Goal: Check status: Check status

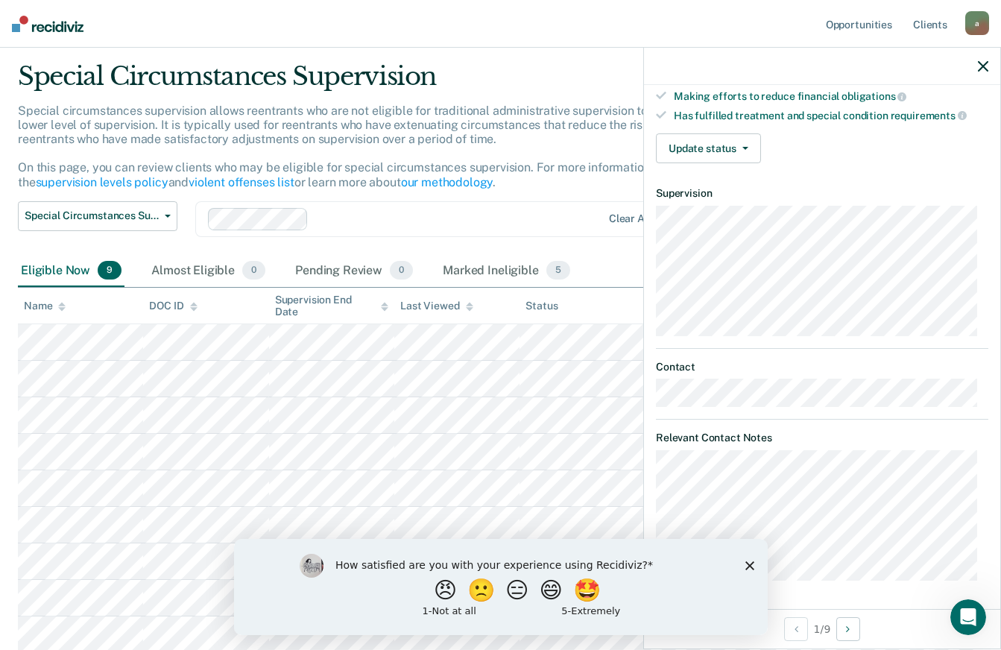
scroll to position [45, 0]
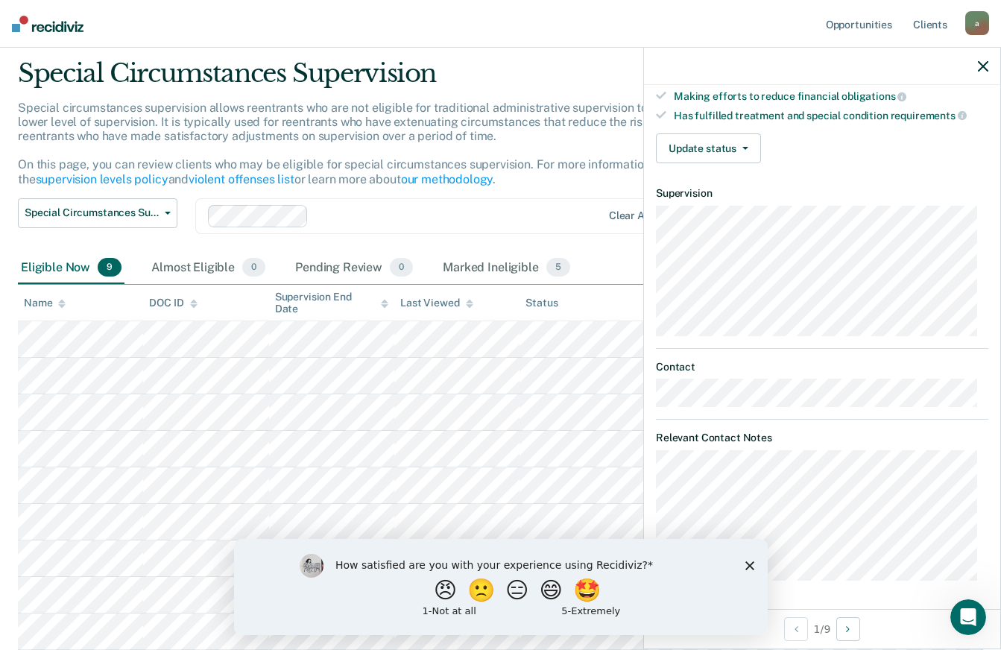
click at [749, 565] on polygon "Close survey" at bounding box center [749, 565] width 9 height 9
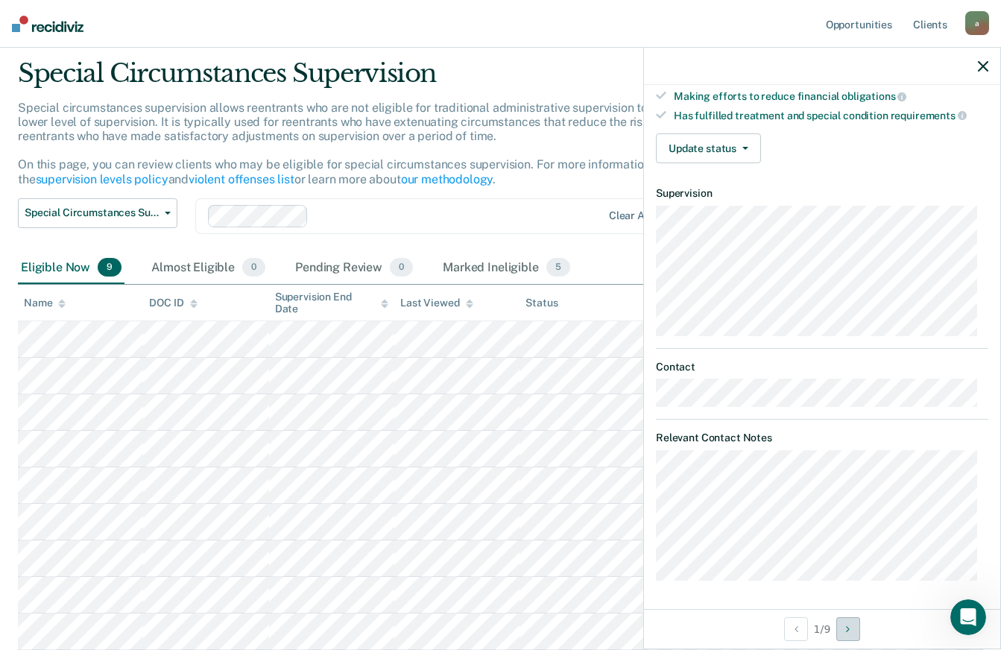
click at [849, 624] on icon "Next Opportunity" at bounding box center [848, 629] width 4 height 10
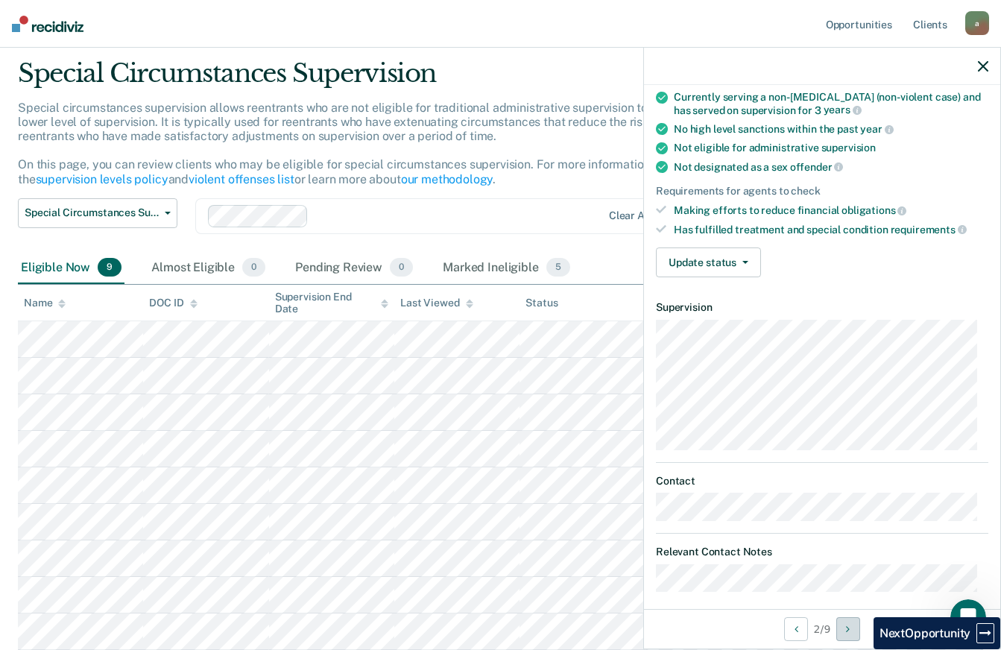
scroll to position [139, 0]
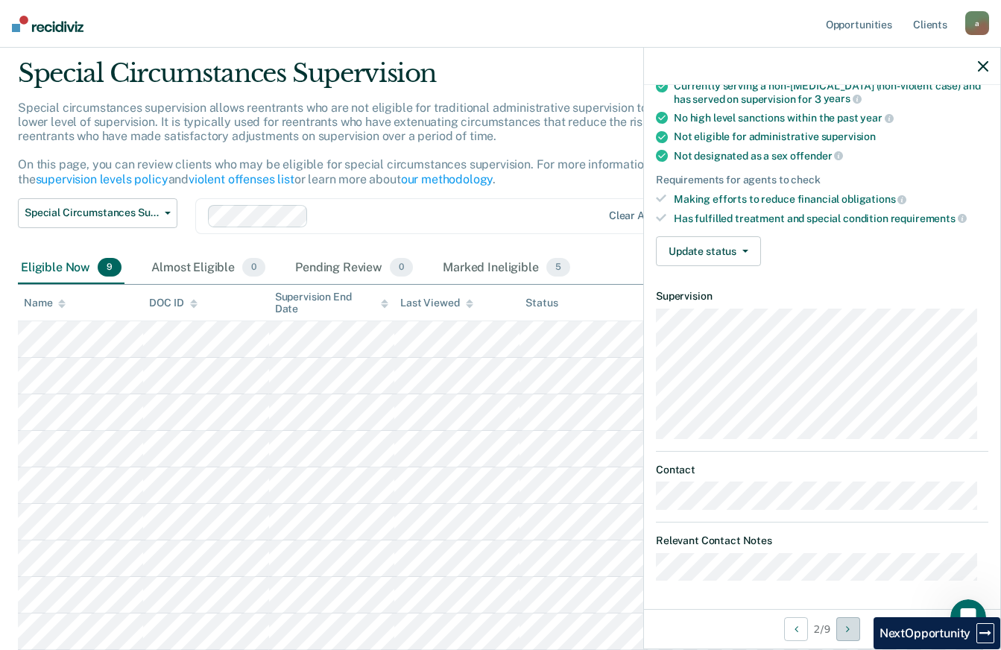
click at [850, 629] on icon "Next Opportunity" at bounding box center [848, 629] width 4 height 10
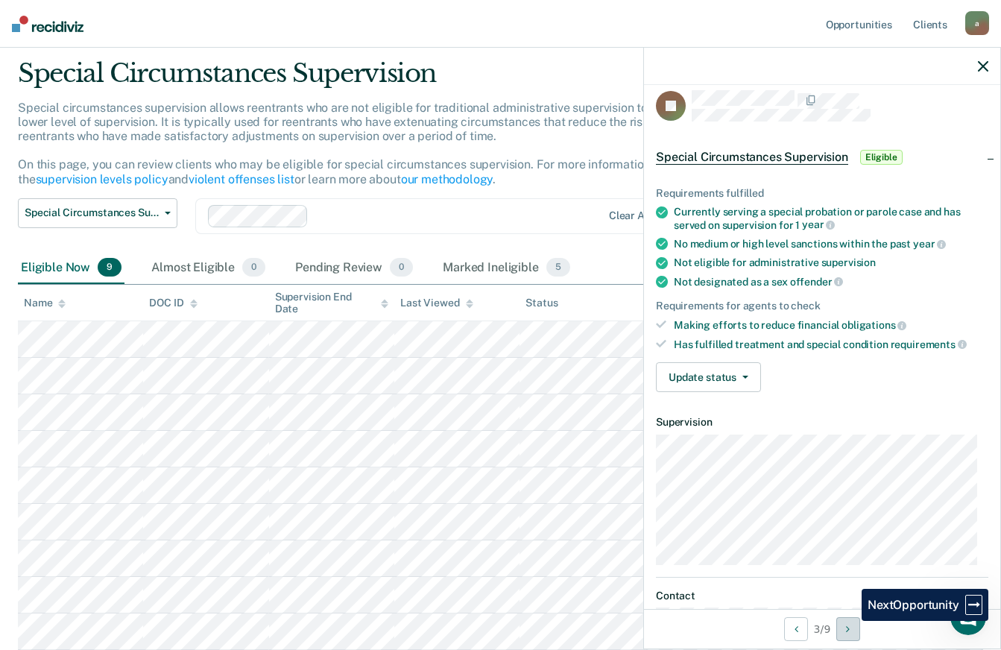
scroll to position [0, 0]
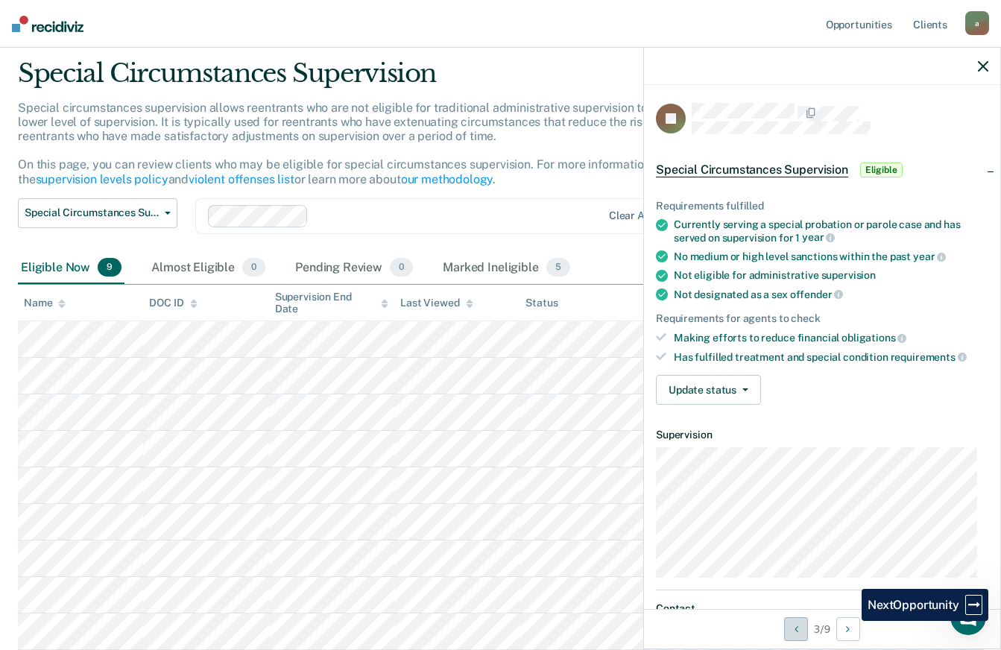
click at [795, 627] on icon "Previous Opportunity" at bounding box center [797, 629] width 4 height 10
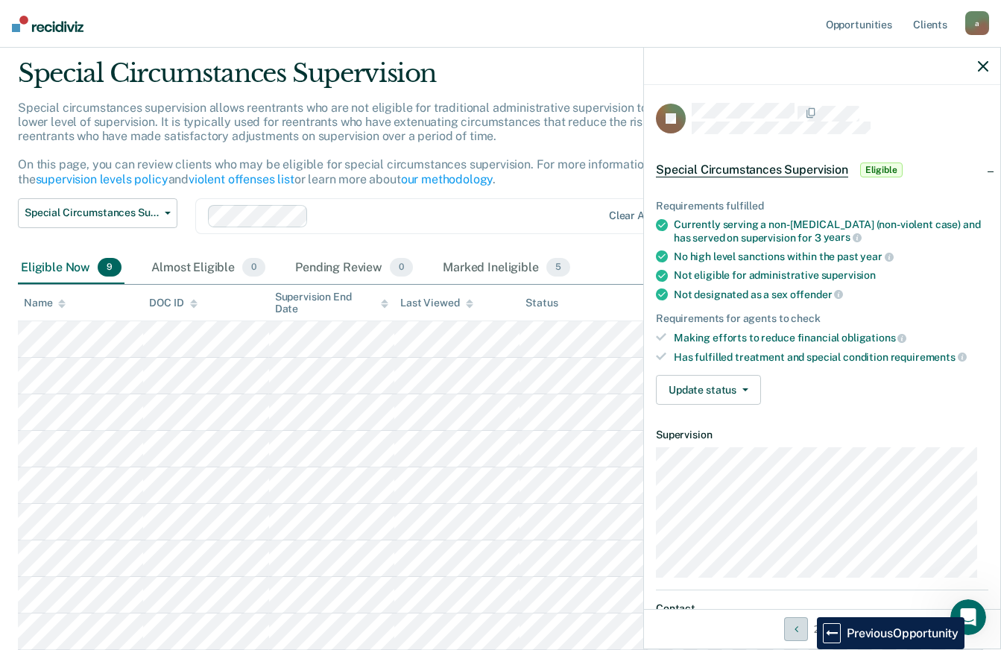
click at [795, 629] on icon "Previous Opportunity" at bounding box center [797, 629] width 4 height 10
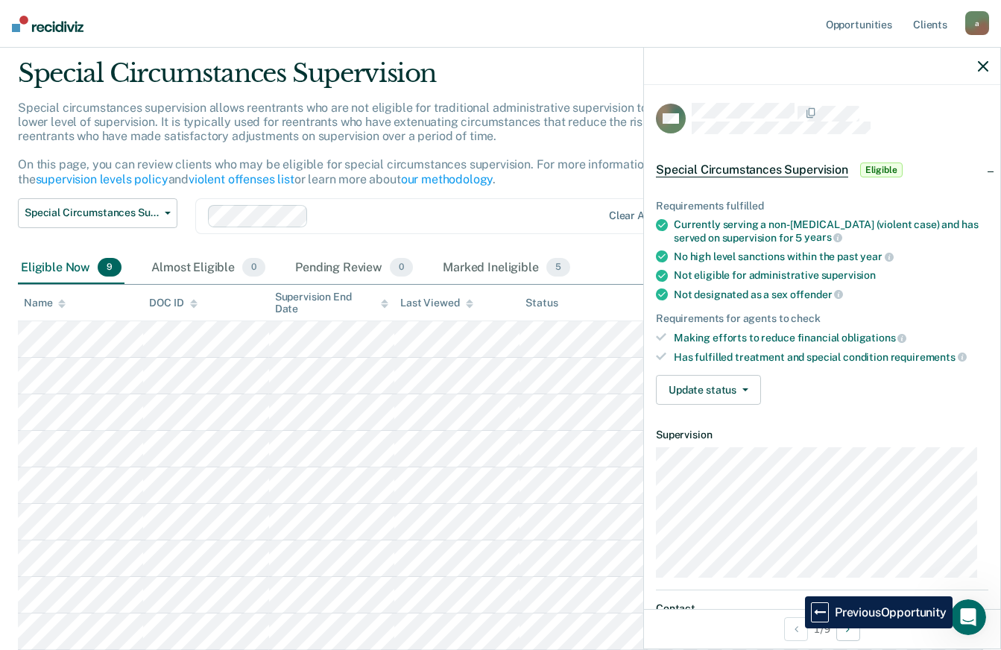
click at [880, 169] on span "Eligible" at bounding box center [882, 170] width 43 height 15
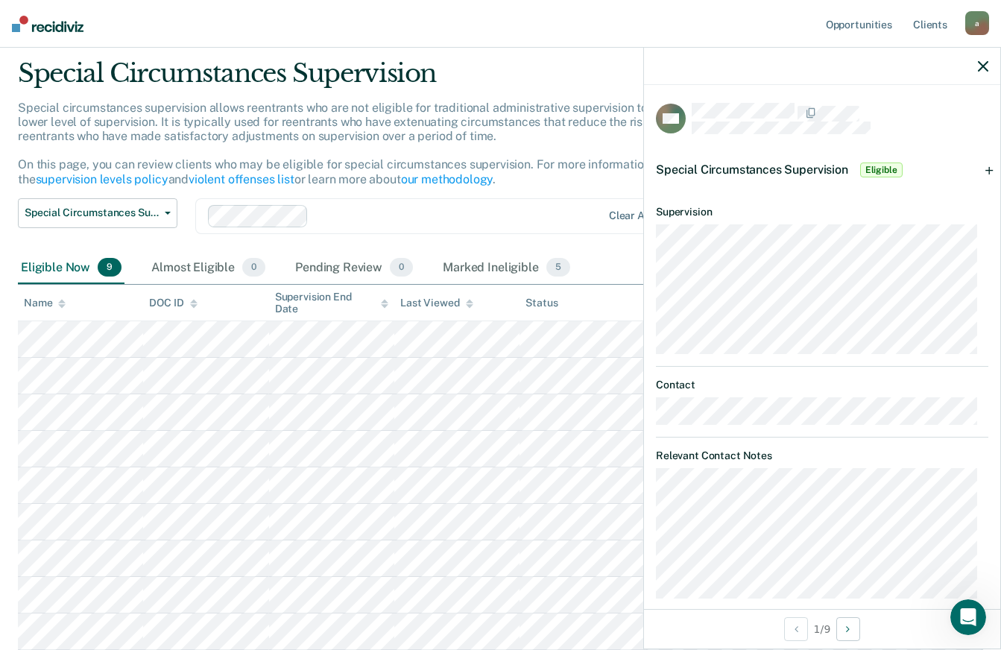
click at [974, 175] on div "Special Circumstances Supervision Eligible" at bounding box center [822, 170] width 356 height 48
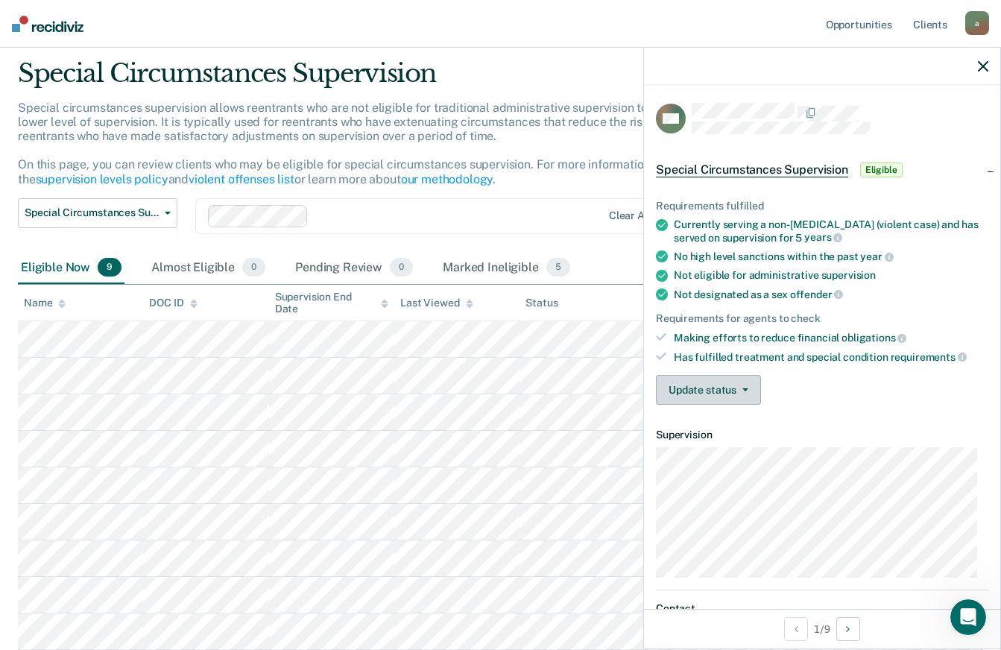
click at [744, 389] on icon "button" at bounding box center [746, 390] width 6 height 3
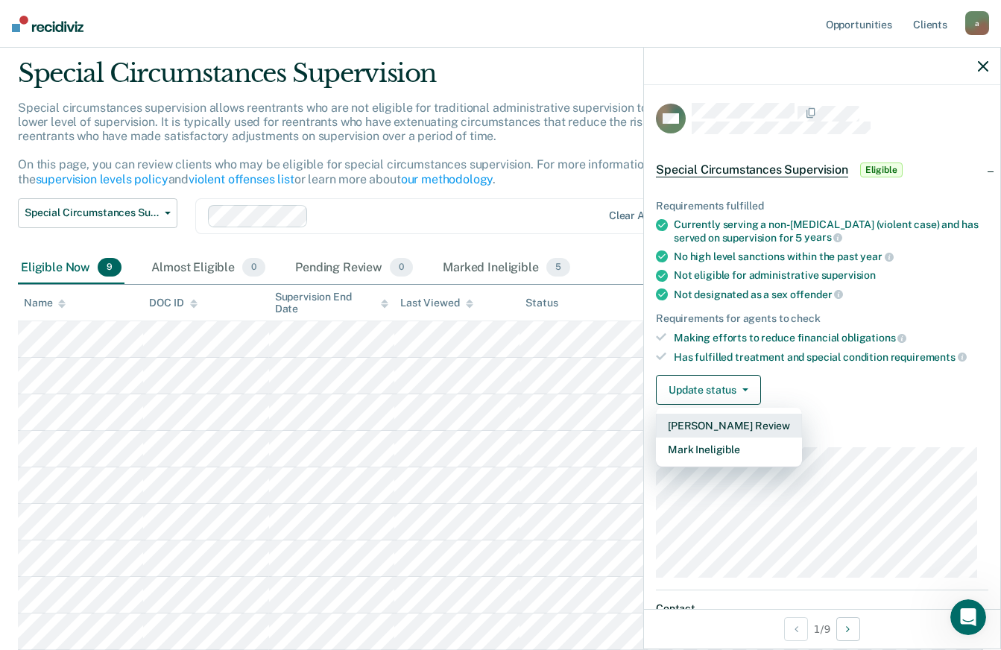
click at [750, 421] on button "[PERSON_NAME] Review" at bounding box center [729, 426] width 146 height 24
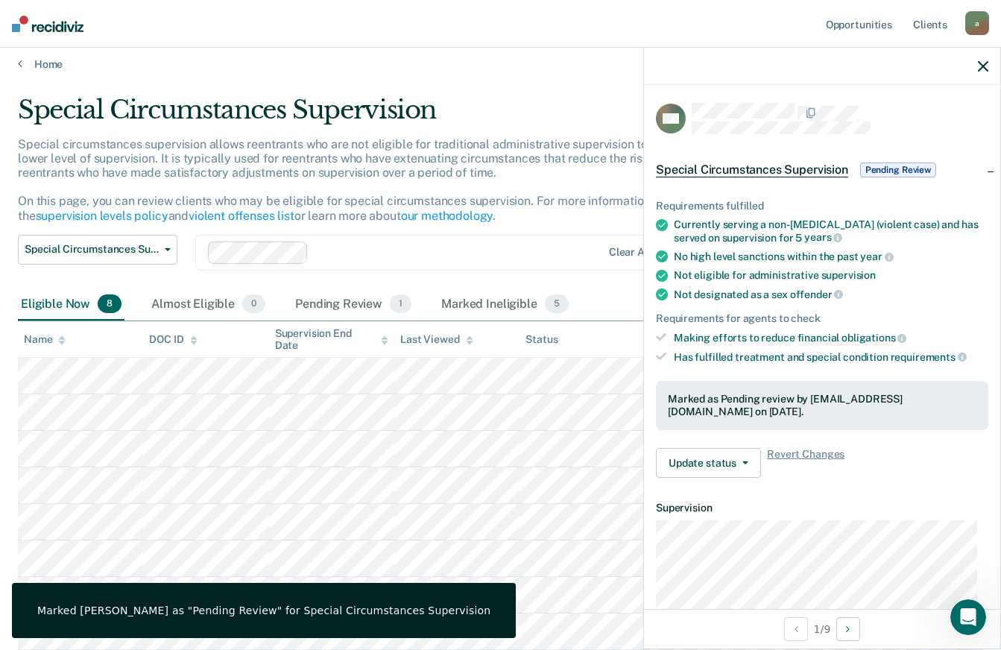
click at [371, 611] on div "Marked [PERSON_NAME] as "Pending Review" for Special Circumstances Supervision" at bounding box center [263, 610] width 453 height 13
click at [904, 166] on span "Pending Review" at bounding box center [899, 170] width 76 height 15
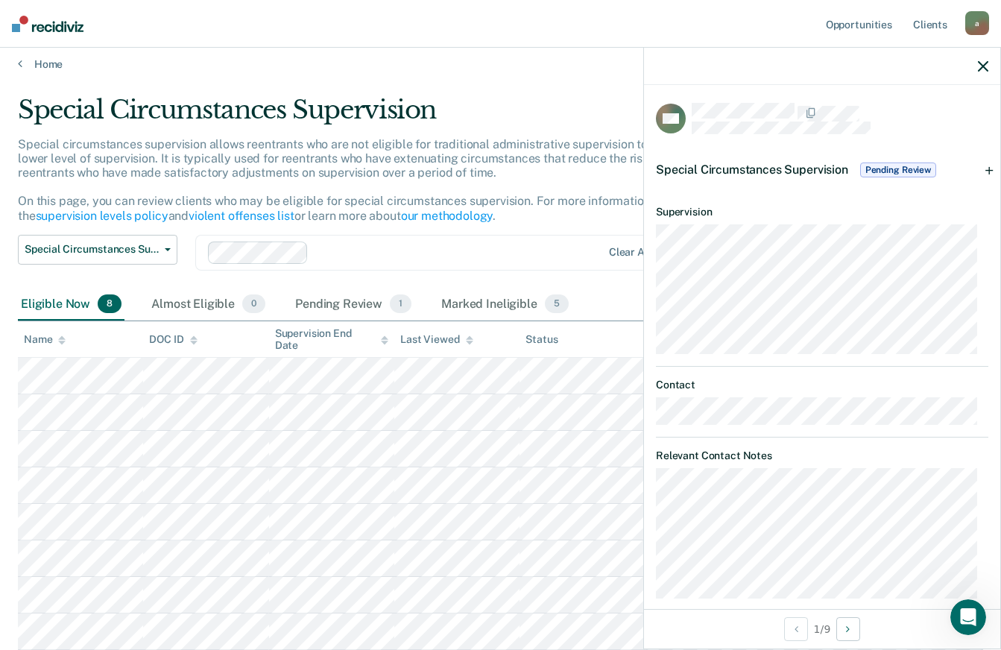
scroll to position [18, 0]
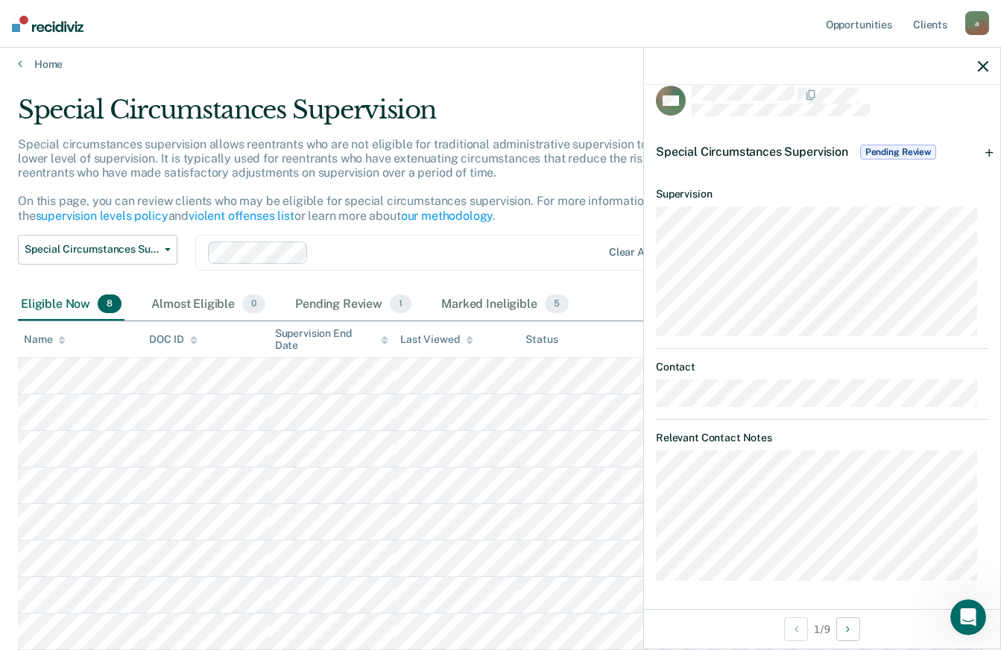
click at [974, 153] on div "Special Circumstances Supervision Pending Review" at bounding box center [822, 152] width 356 height 48
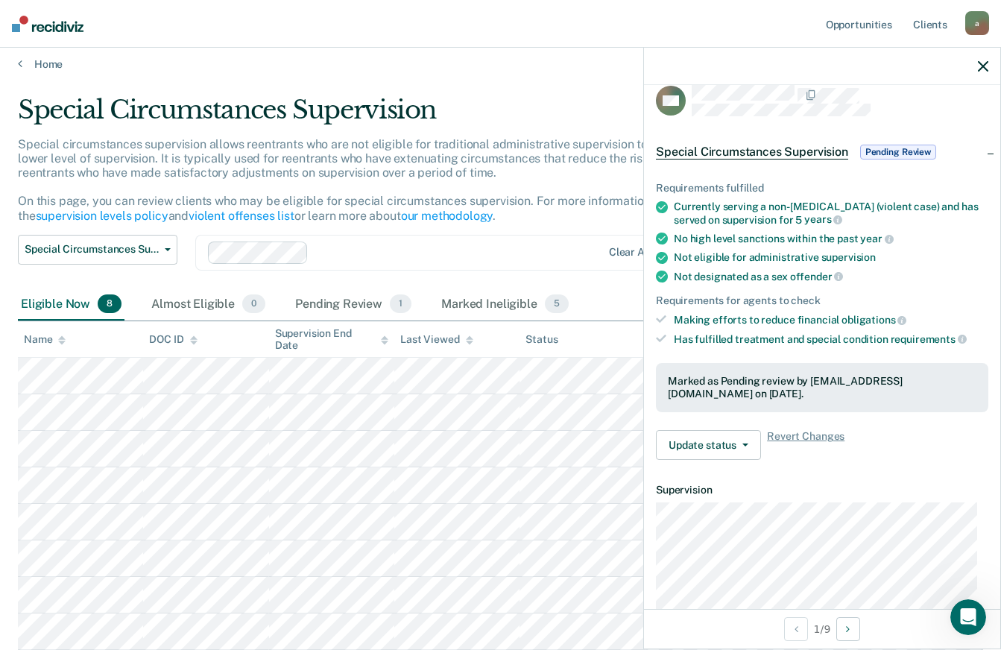
click at [732, 447] on button "Update status" at bounding box center [708, 445] width 105 height 30
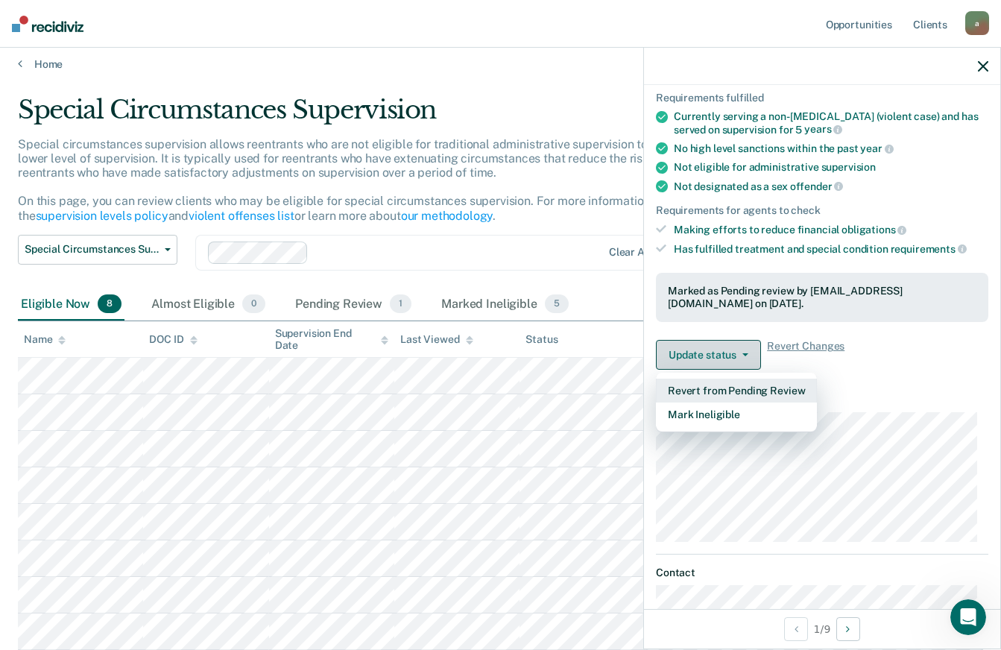
scroll to position [110, 0]
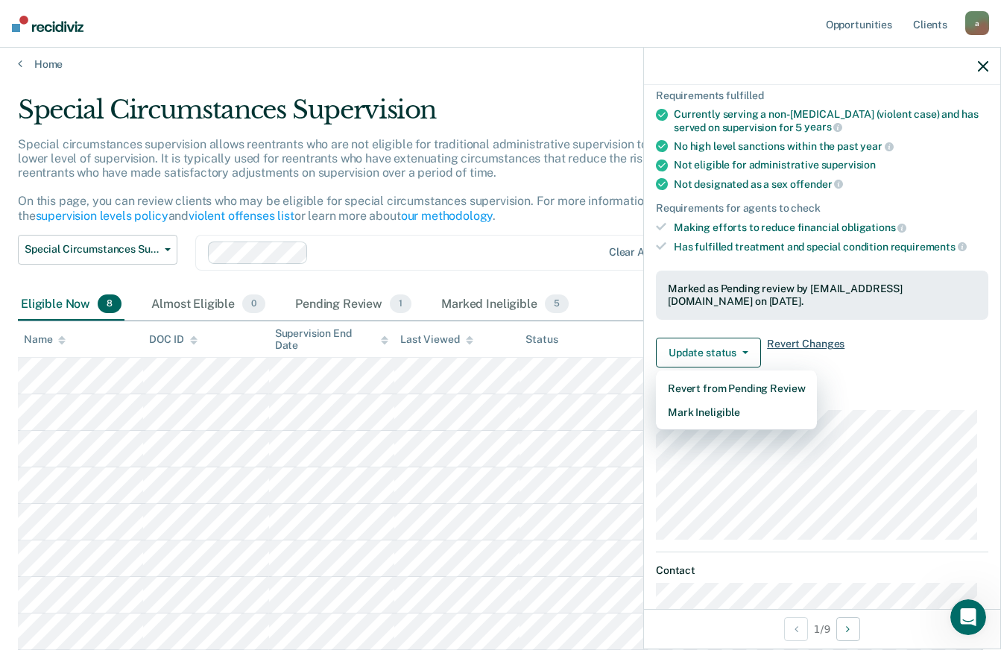
click at [815, 341] on span "Revert Changes" at bounding box center [806, 353] width 78 height 30
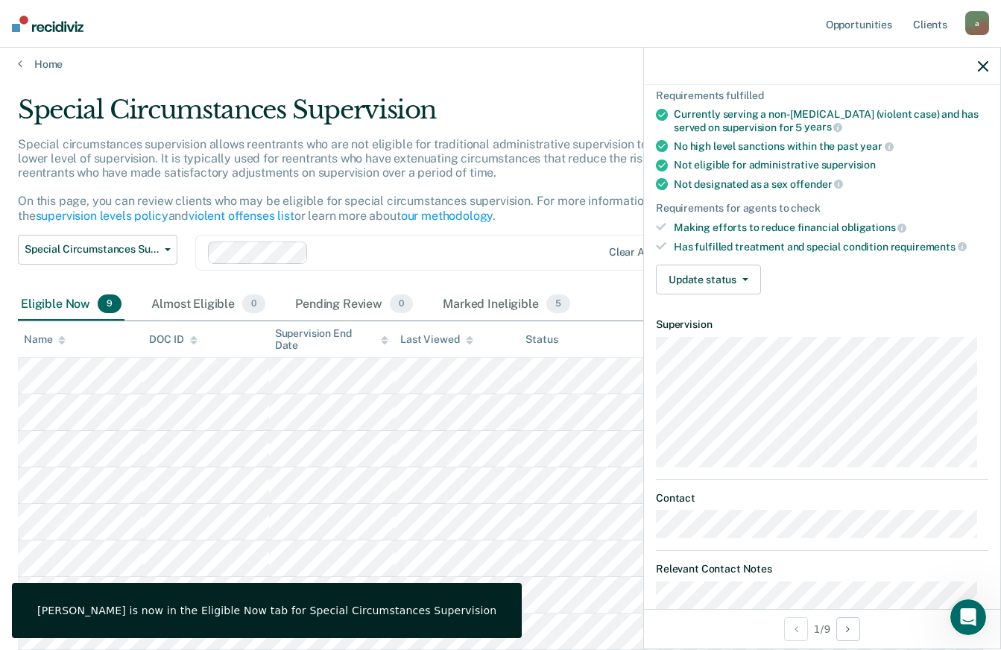
click at [981, 64] on icon "button" at bounding box center [983, 66] width 10 height 10
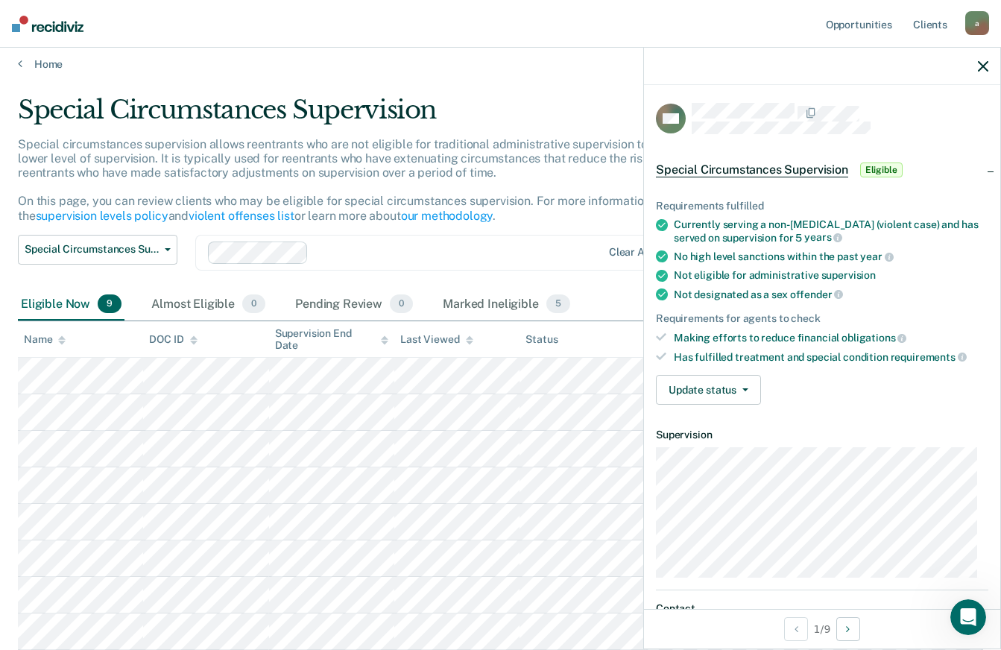
click at [811, 174] on span "Special Circumstances Supervision" at bounding box center [752, 170] width 192 height 15
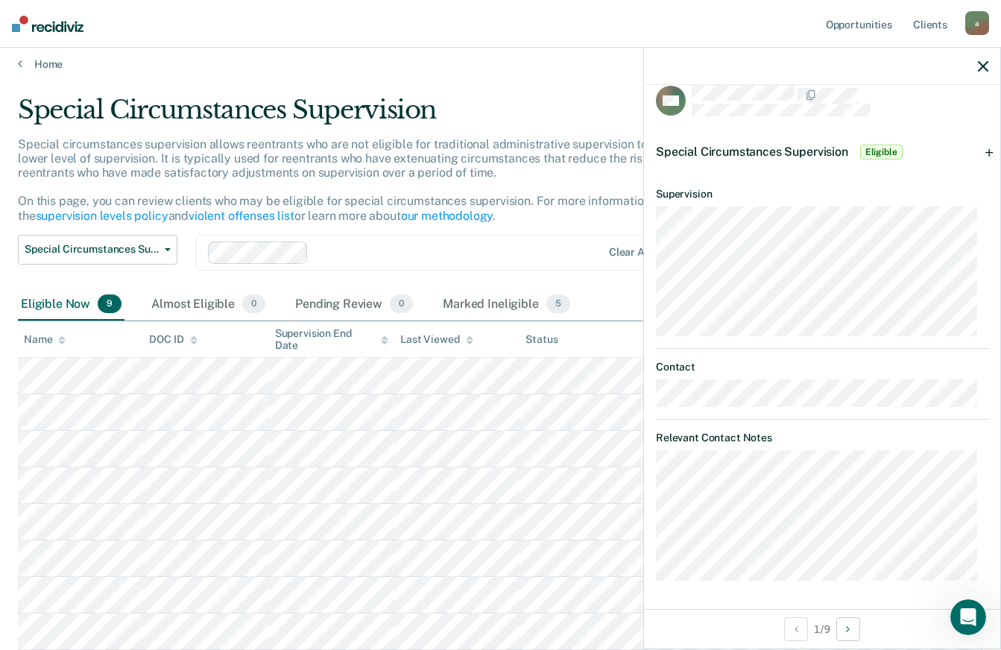
scroll to position [0, 0]
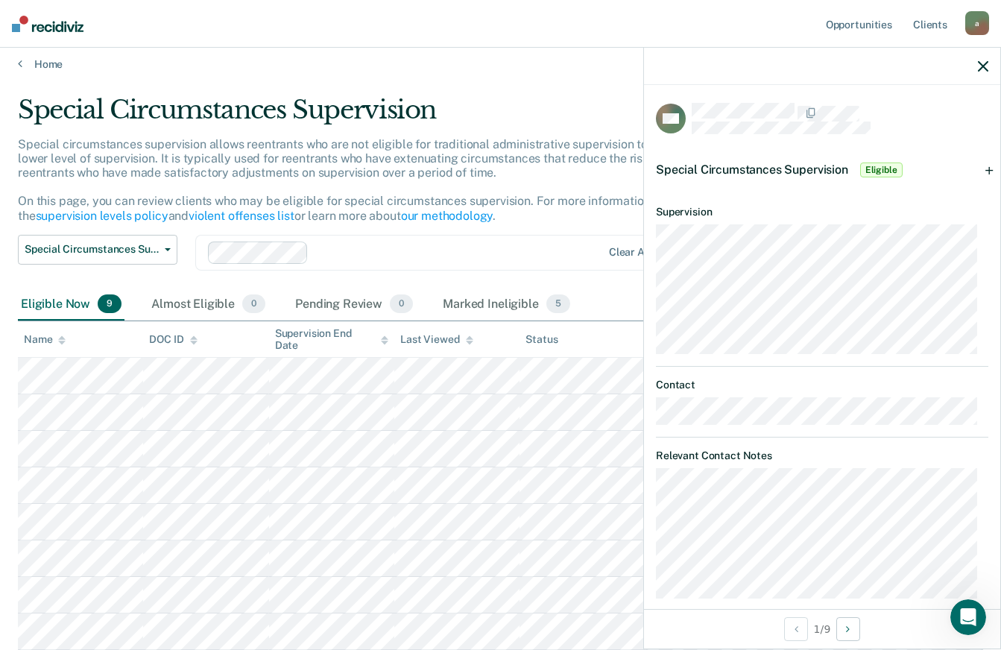
click at [881, 172] on span "Eligible" at bounding box center [882, 170] width 43 height 15
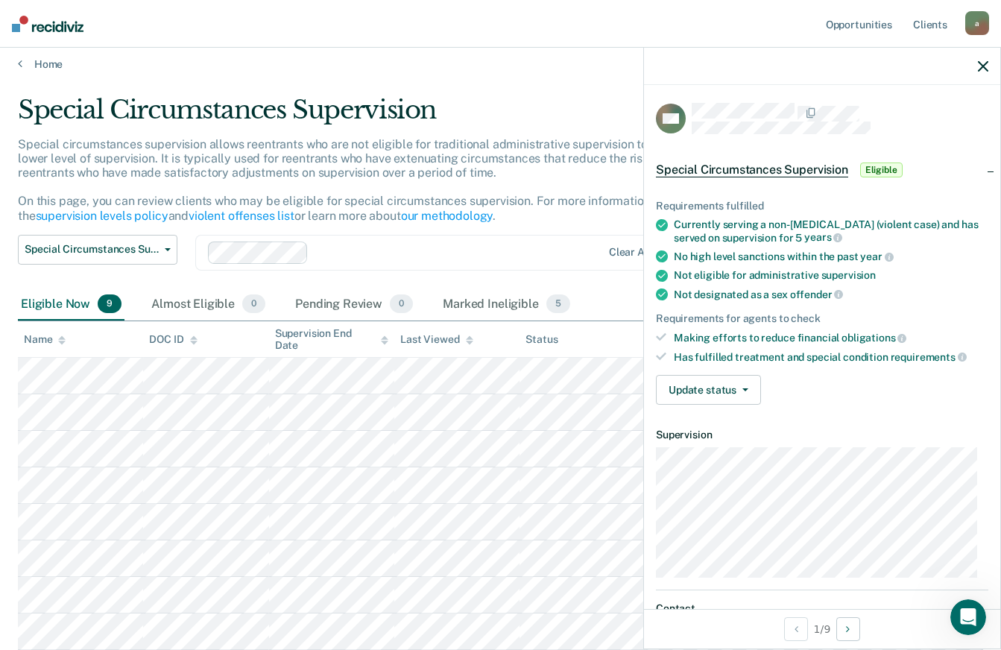
click at [887, 163] on span "Eligible" at bounding box center [882, 170] width 43 height 15
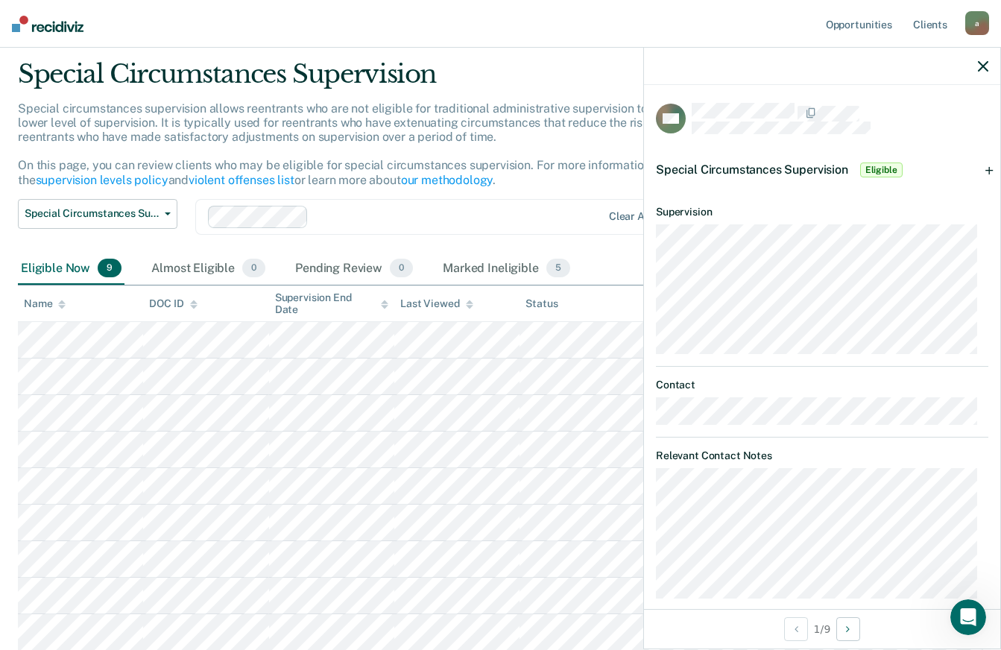
scroll to position [45, 0]
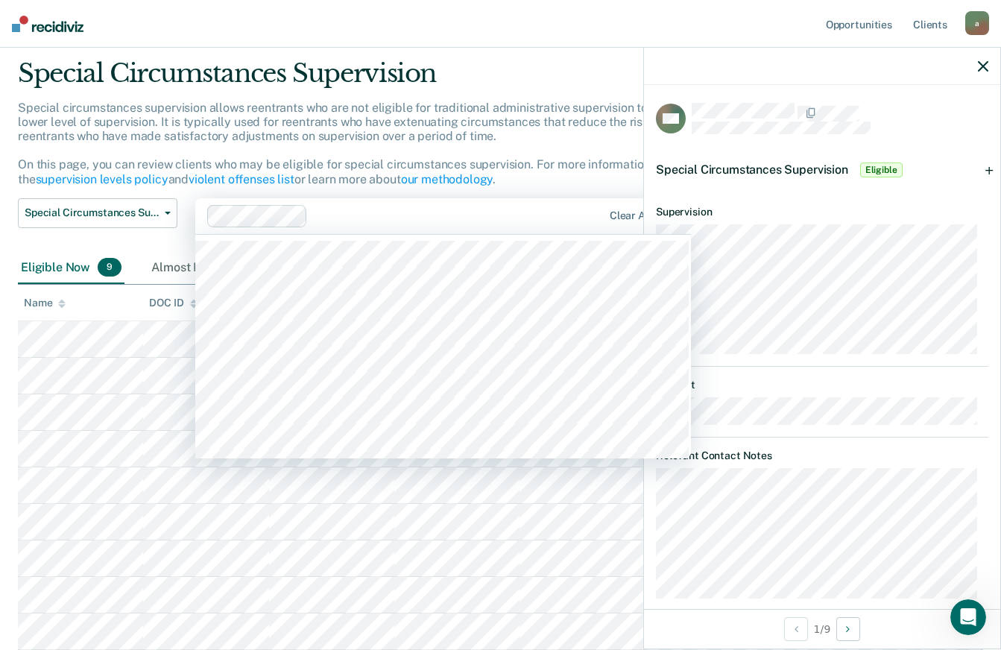
click at [981, 67] on icon "button" at bounding box center [983, 66] width 10 height 10
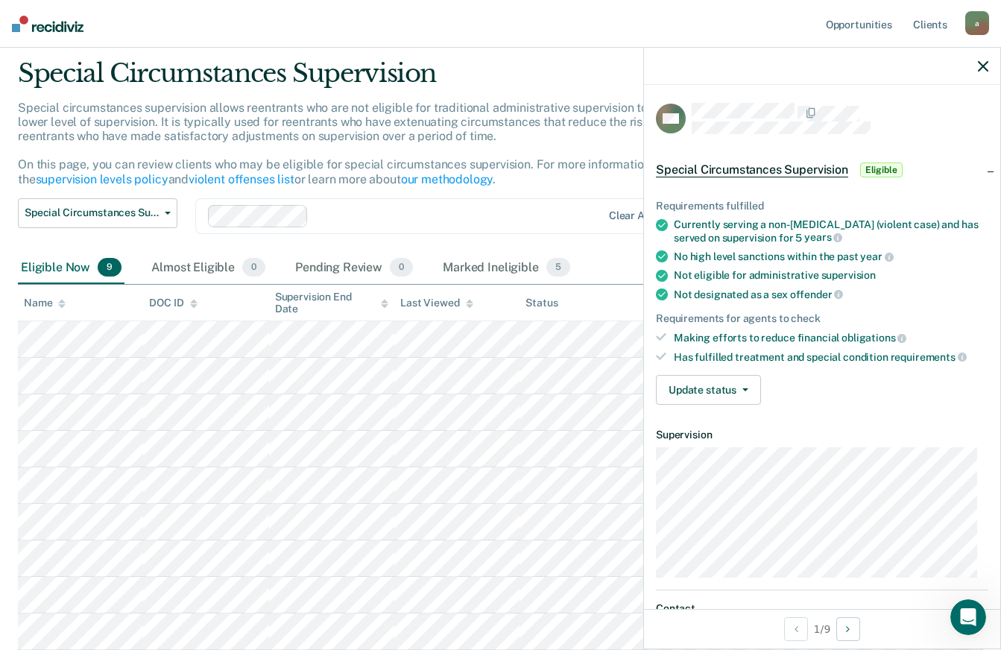
click at [978, 69] on icon "button" at bounding box center [983, 66] width 10 height 10
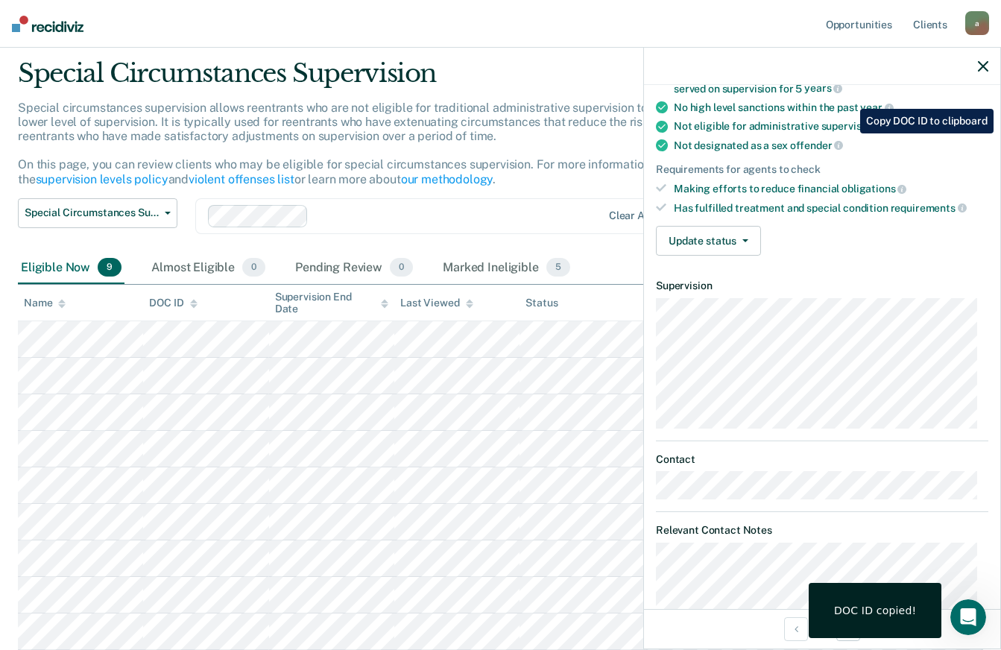
scroll to position [242, 0]
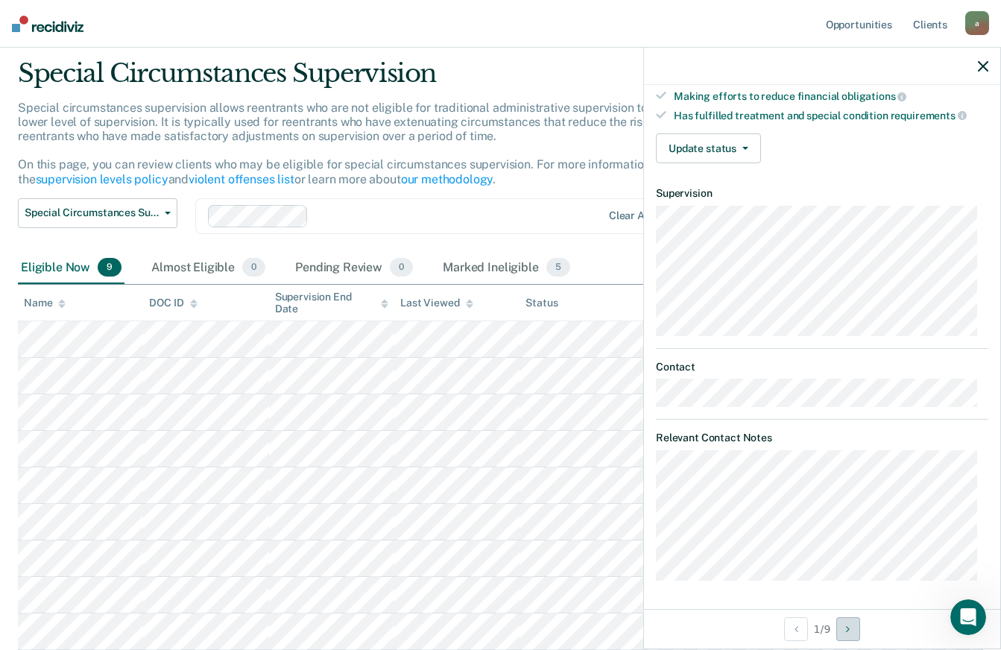
click at [850, 628] on icon "Next Opportunity" at bounding box center [848, 629] width 4 height 10
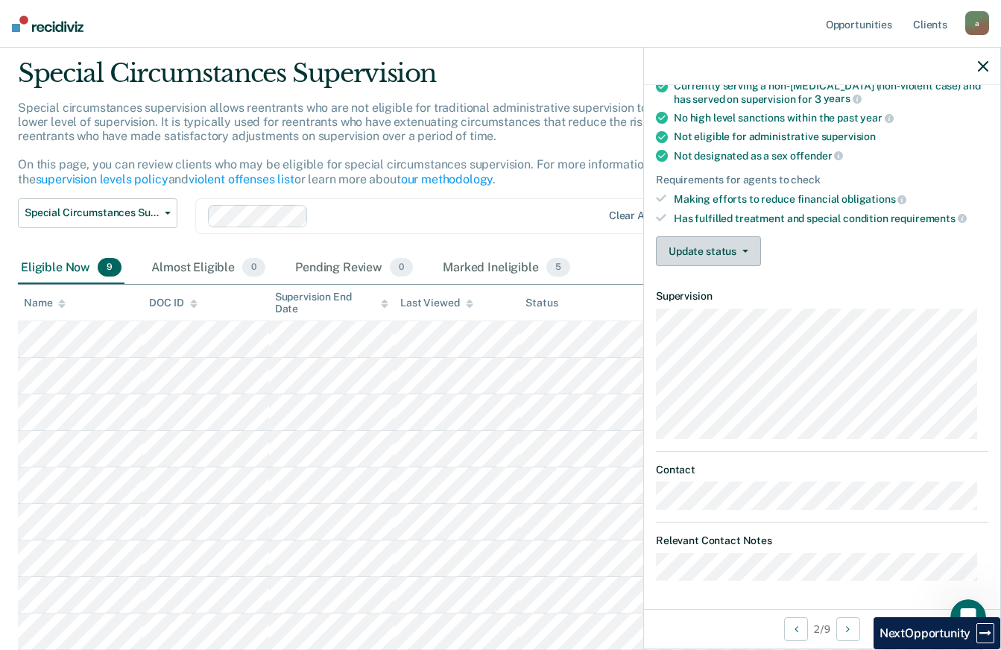
click at [744, 250] on icon "button" at bounding box center [746, 251] width 6 height 3
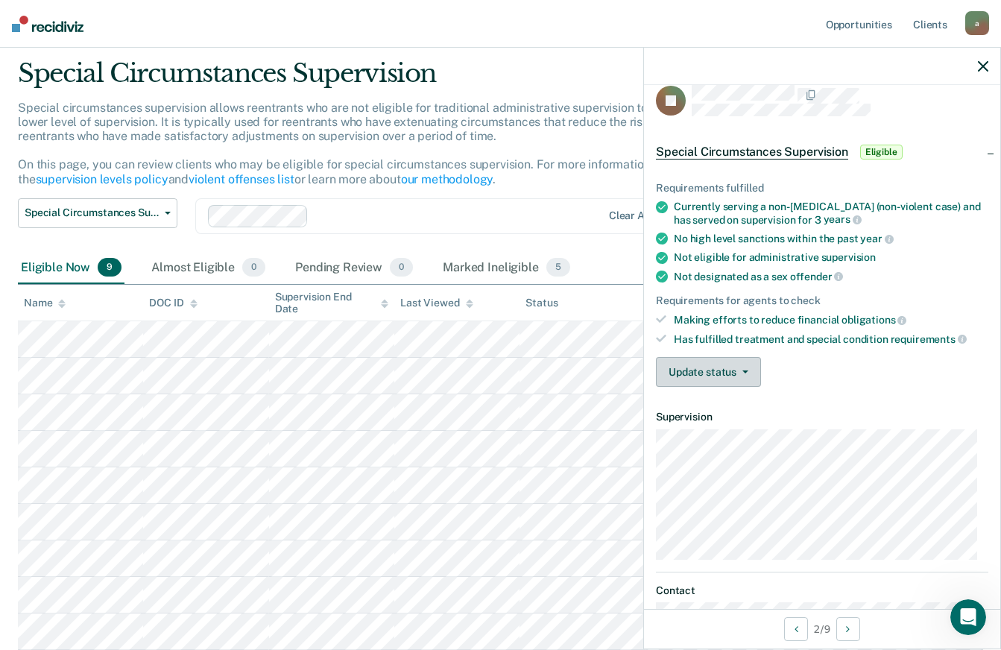
scroll to position [0, 0]
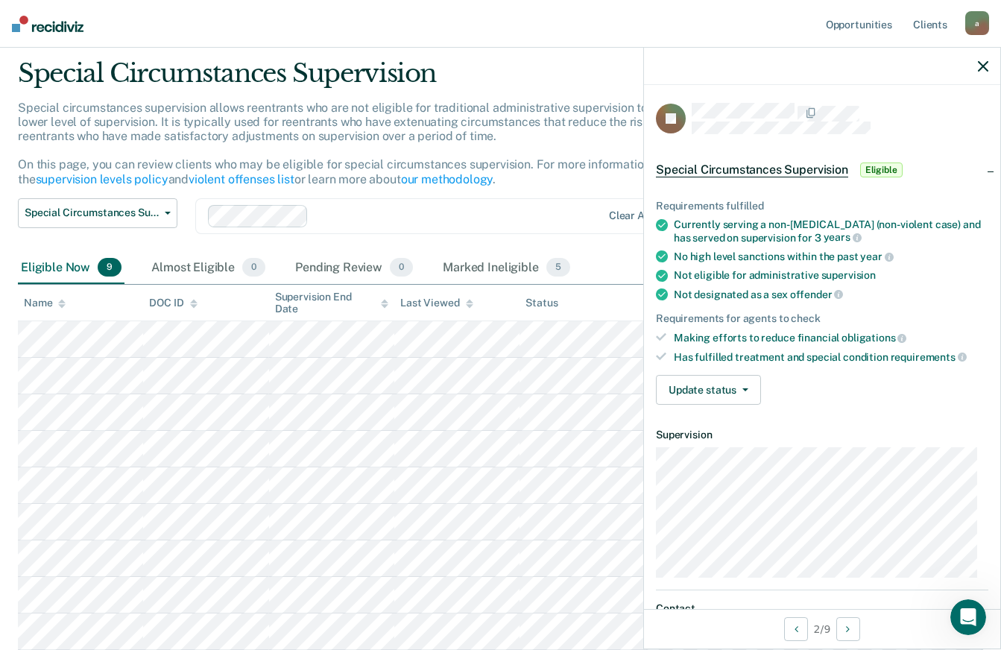
click at [983, 64] on icon "button" at bounding box center [983, 66] width 10 height 10
